Goal: Navigation & Orientation: Find specific page/section

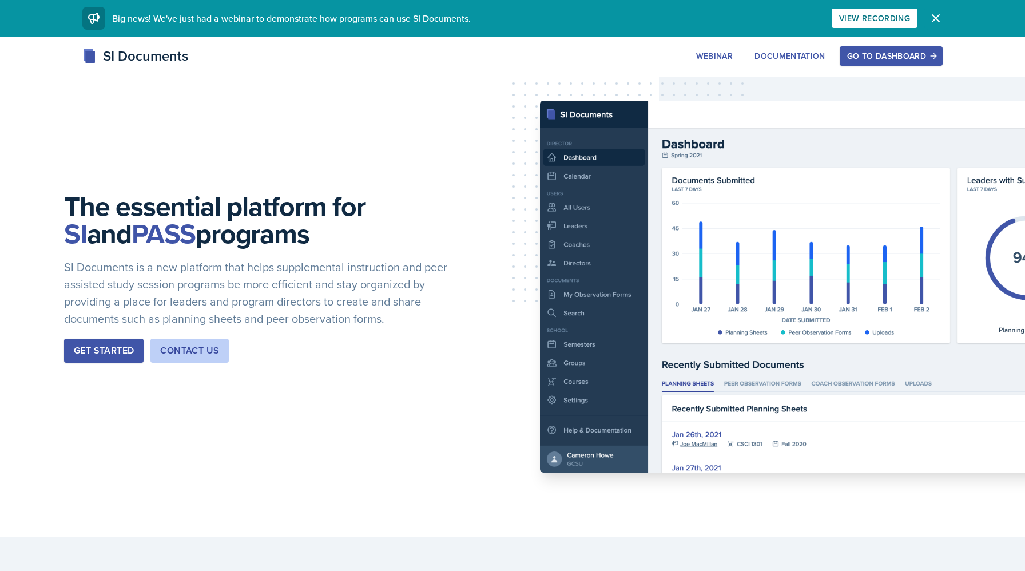
click at [930, 10] on button "Dismiss" at bounding box center [935, 18] width 23 height 23
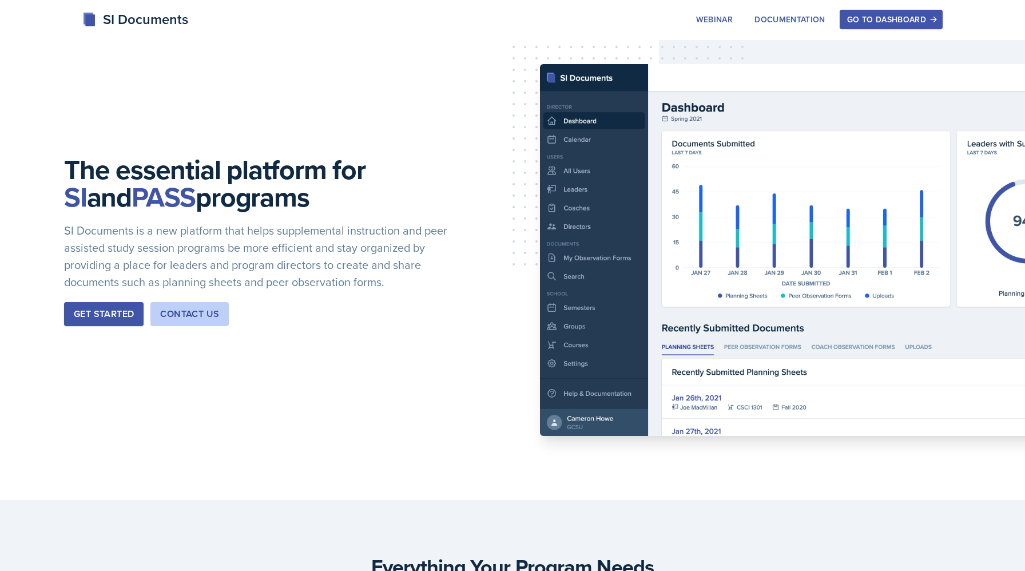
click at [880, 17] on div "Go to Dashboard" at bounding box center [891, 19] width 88 height 9
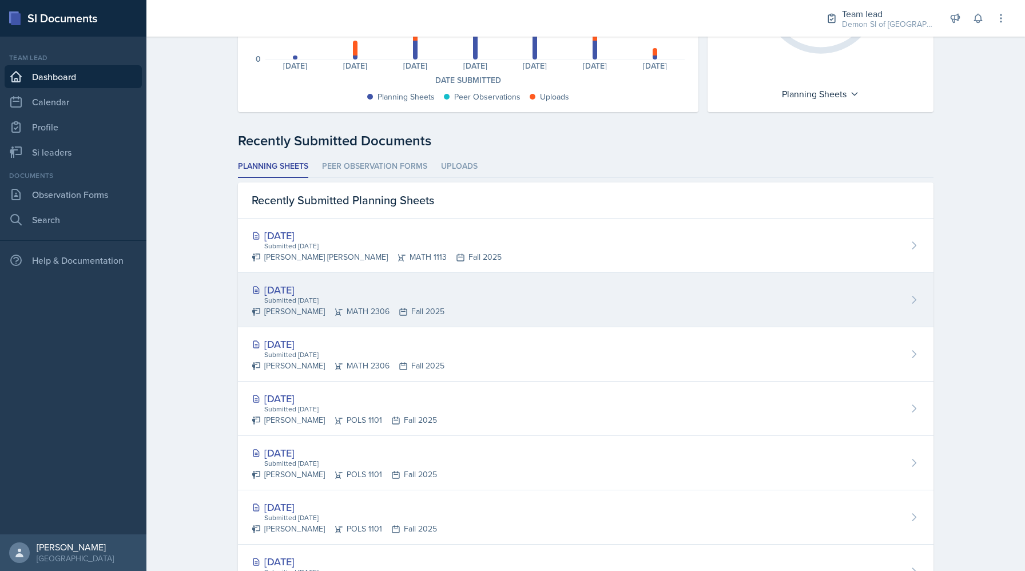
scroll to position [211, 0]
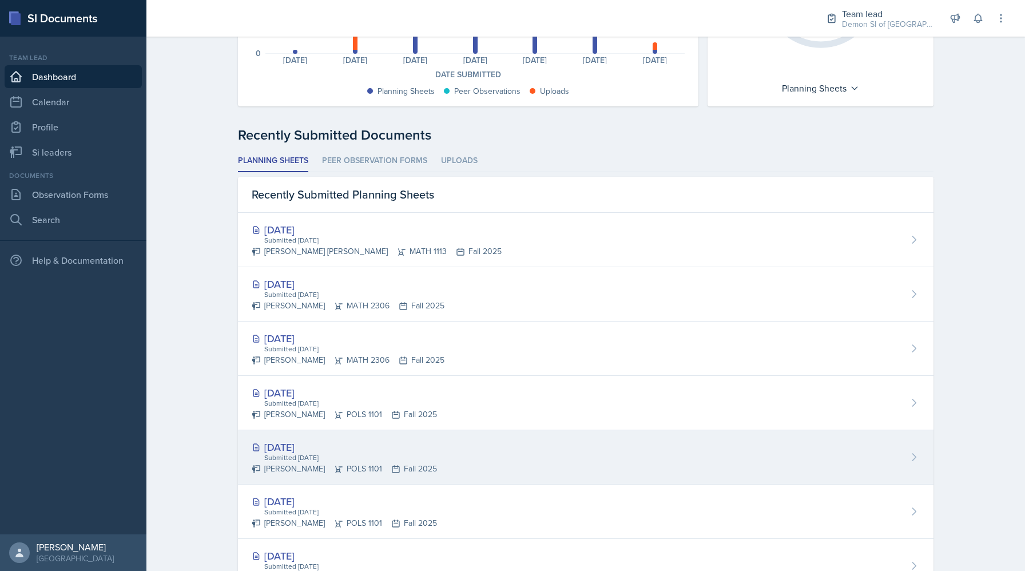
click at [268, 450] on div "[DATE]" at bounding box center [344, 446] width 185 height 15
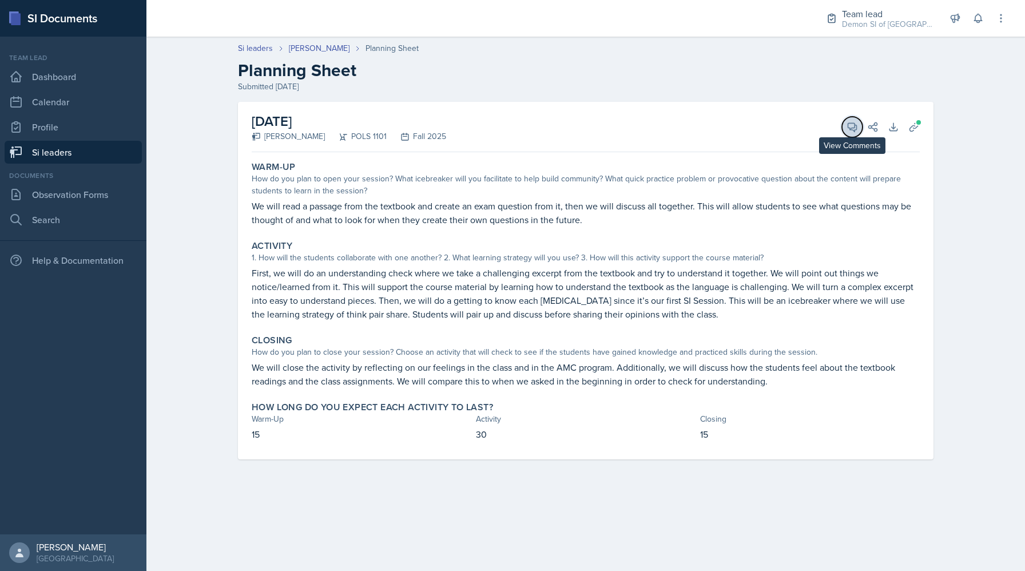
click at [850, 126] on icon at bounding box center [851, 126] width 11 height 11
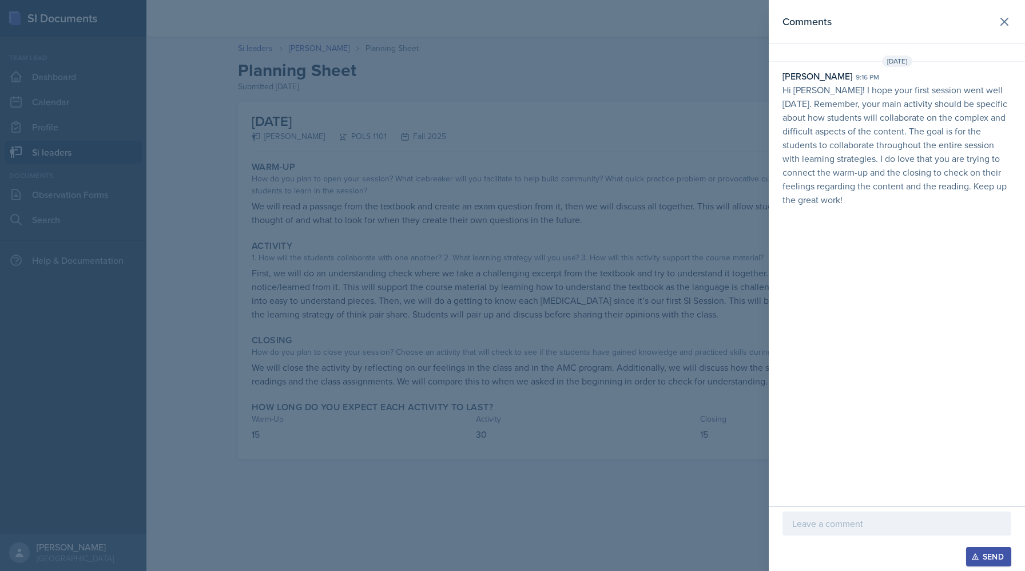
click at [733, 251] on div at bounding box center [512, 285] width 1025 height 571
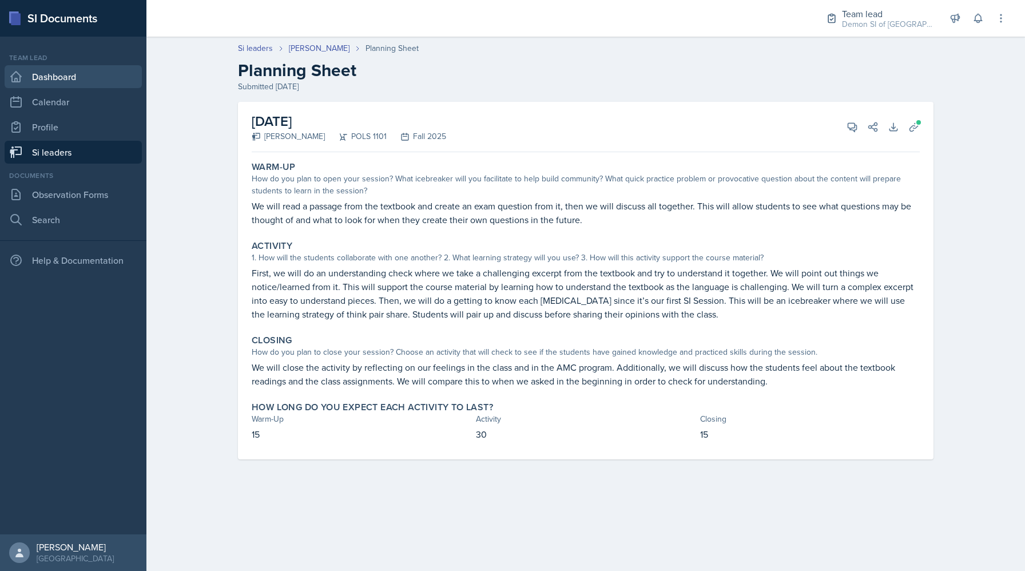
click at [108, 84] on link "Dashboard" at bounding box center [73, 76] width 137 height 23
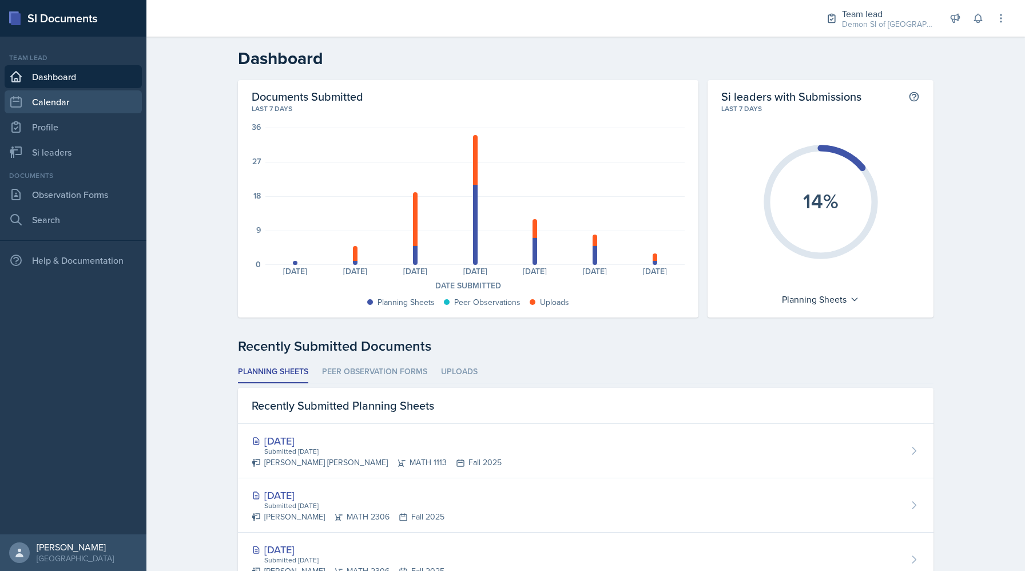
click at [49, 106] on link "Calendar" at bounding box center [73, 101] width 137 height 23
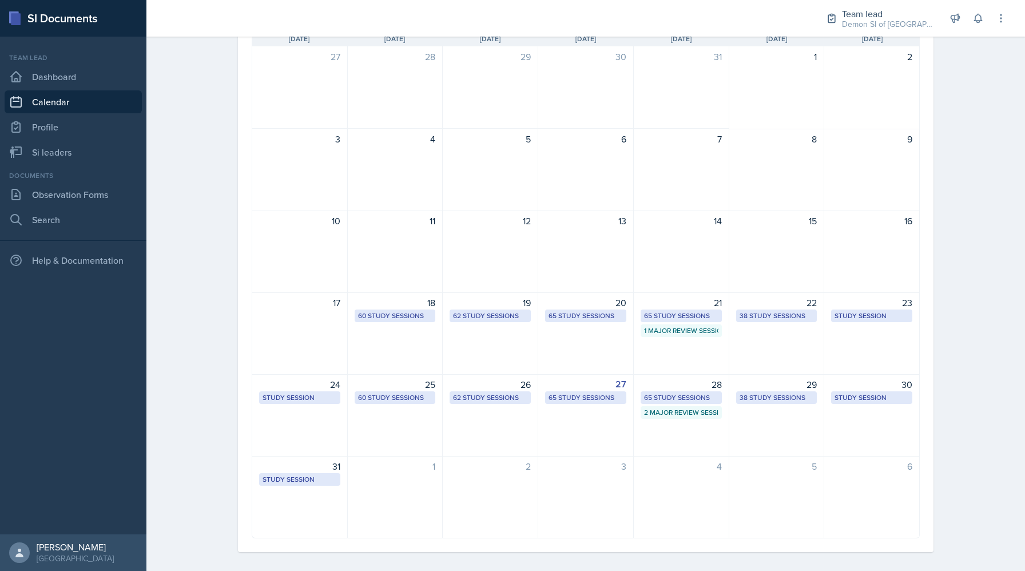
scroll to position [107, 0]
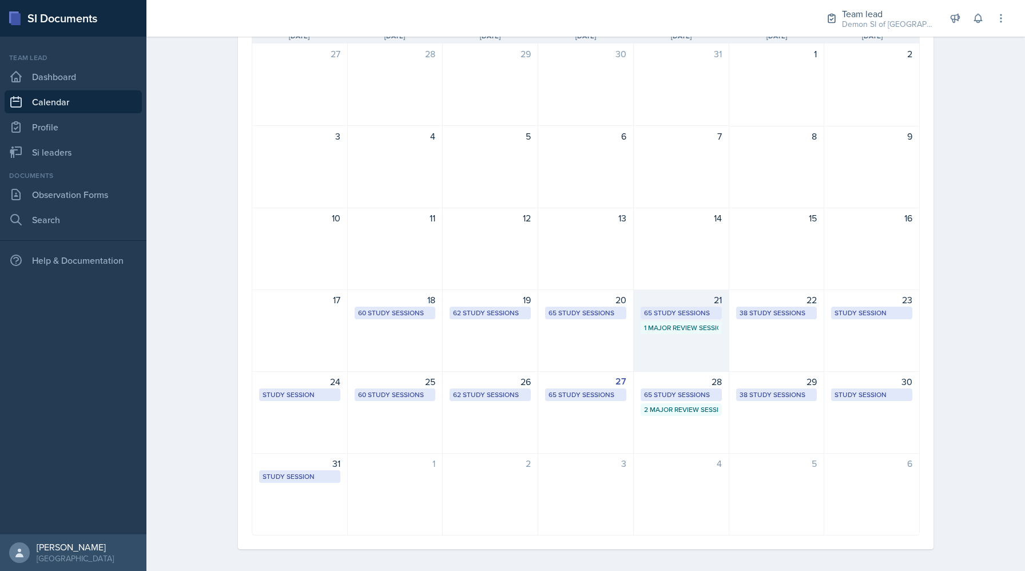
click at [671, 309] on div "65 Study Sessions" at bounding box center [681, 313] width 74 height 10
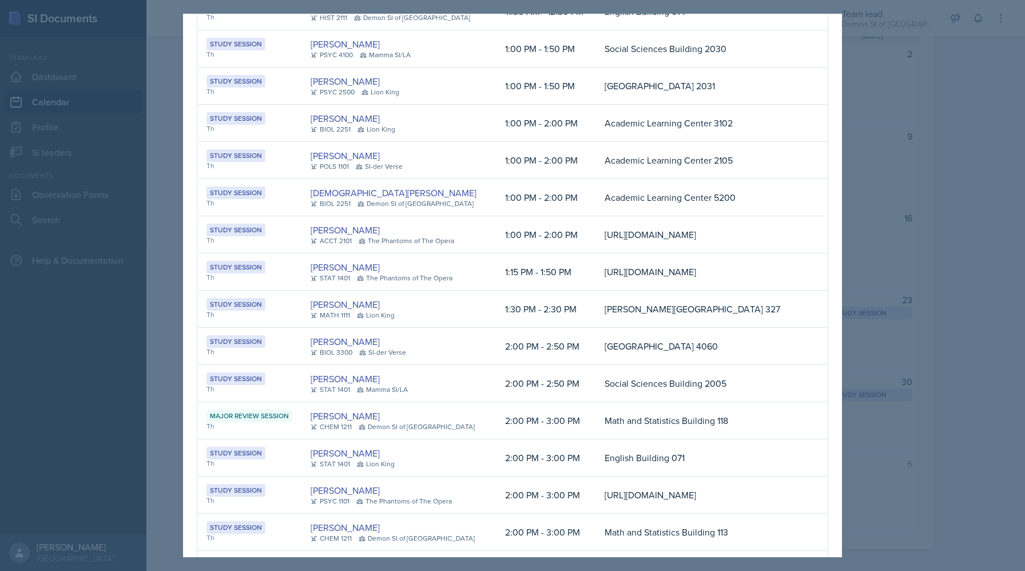
scroll to position [0, 0]
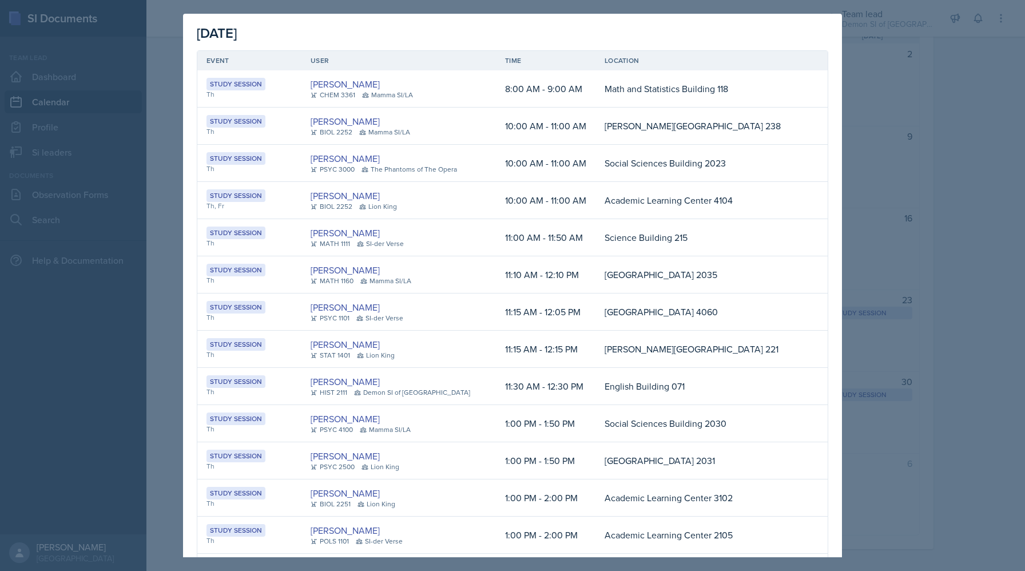
click at [912, 198] on div at bounding box center [512, 285] width 1025 height 571
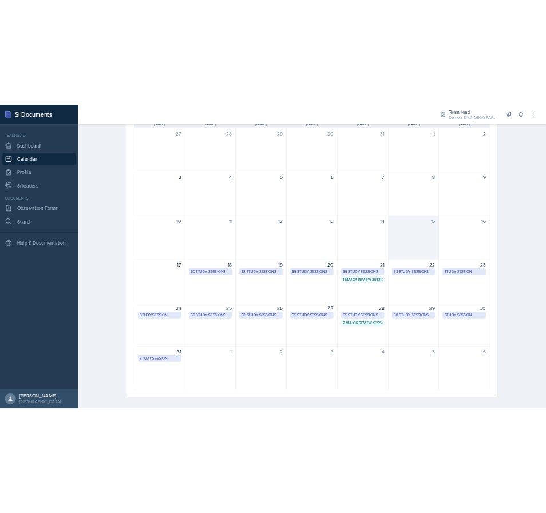
scroll to position [113, 0]
